Goal: Navigation & Orientation: Find specific page/section

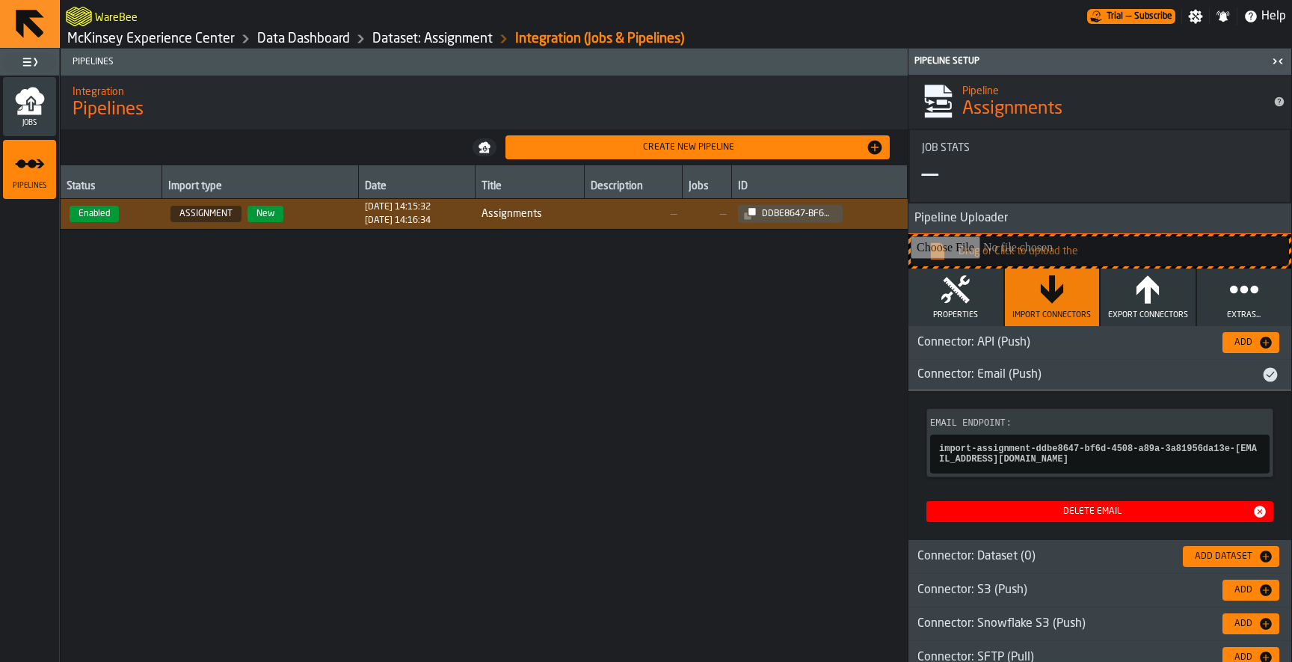
click at [197, 37] on link "McKinsey Experience Center" at bounding box center [151, 39] width 168 height 16
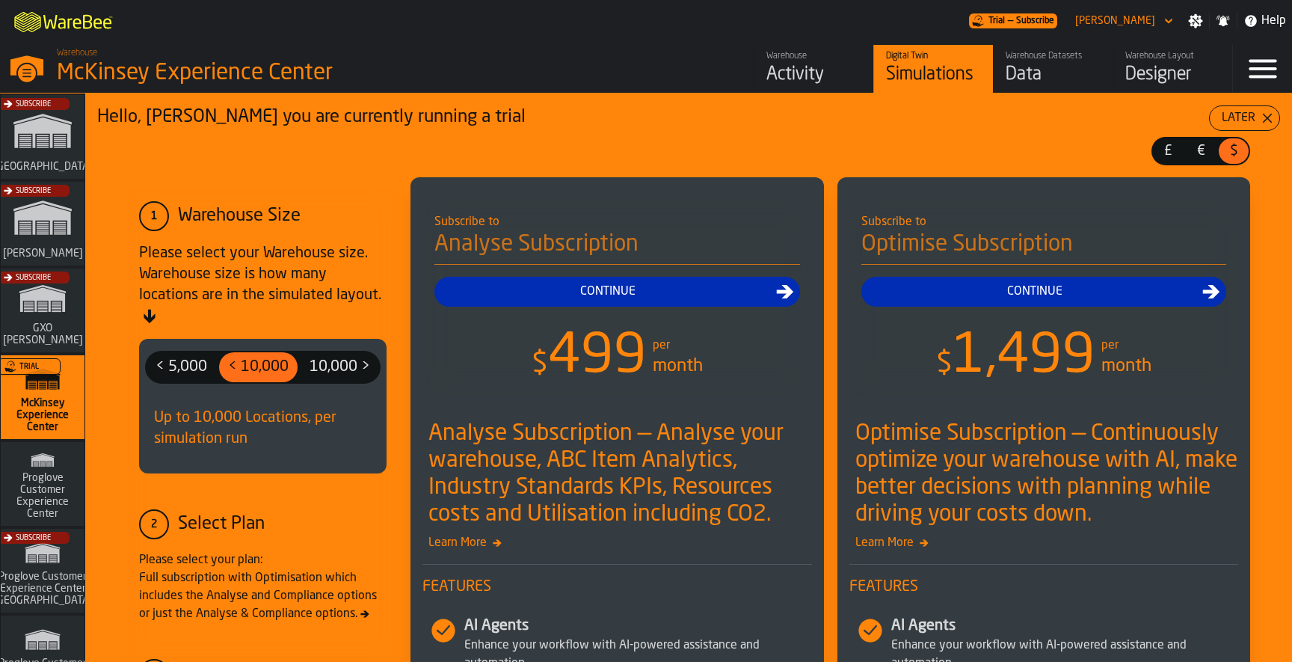
click at [805, 75] on div "Activity" at bounding box center [814, 75] width 95 height 24
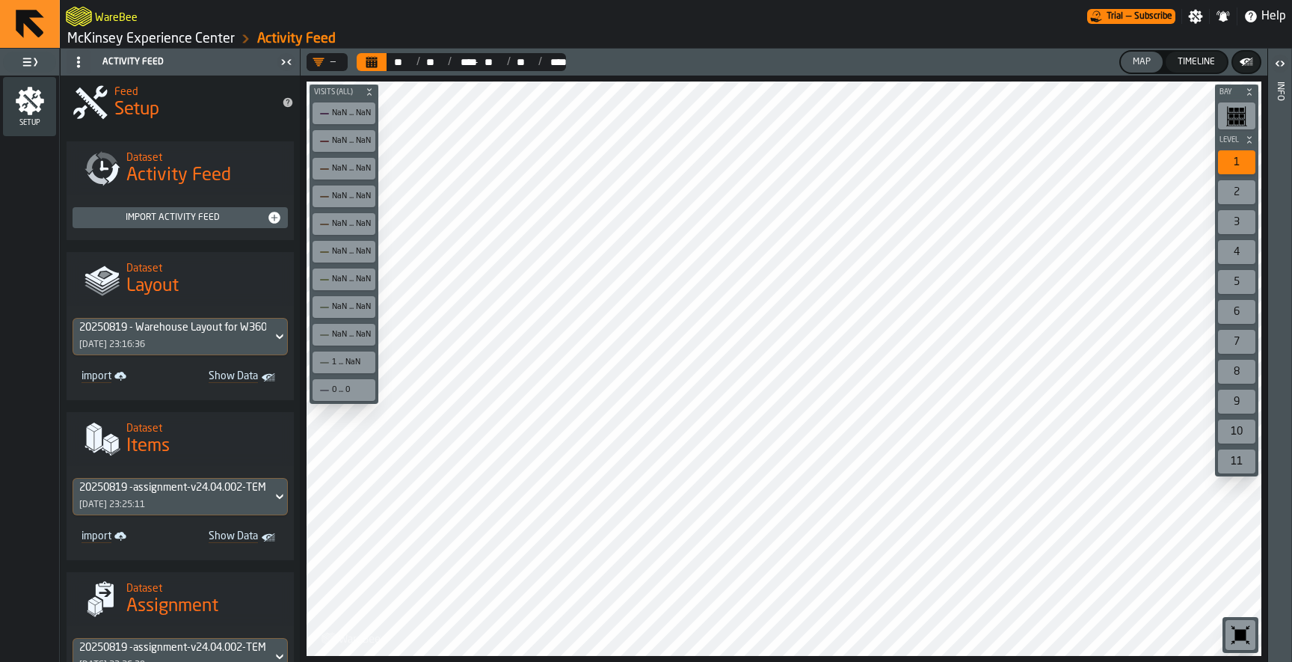
click at [195, 32] on link "McKinsey Experience Center" at bounding box center [151, 39] width 168 height 16
